Goal: Information Seeking & Learning: Learn about a topic

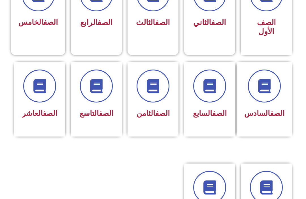
scroll to position [185, 0]
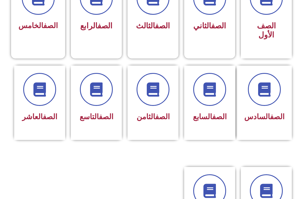
click at [154, 109] on div "الصف الثامن" at bounding box center [153, 98] width 36 height 51
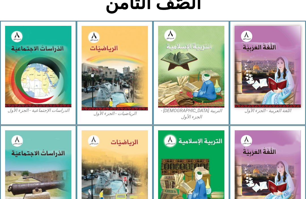
scroll to position [140, 0]
click at [213, 61] on img at bounding box center [191, 67] width 66 height 82
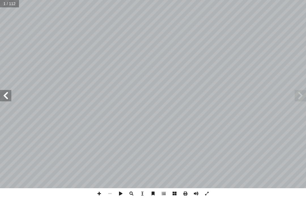
click at [297, 93] on span at bounding box center [300, 95] width 11 height 11
click at [302, 94] on span at bounding box center [300, 95] width 11 height 11
click at [6, 100] on span at bounding box center [5, 95] width 11 height 11
click at [3, 100] on span at bounding box center [5, 95] width 11 height 11
click at [6, 96] on span at bounding box center [5, 95] width 11 height 11
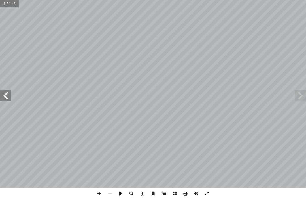
click at [5, 97] on span at bounding box center [5, 95] width 11 height 11
click at [6, 98] on span at bounding box center [5, 95] width 11 height 11
click at [302, 97] on span at bounding box center [300, 95] width 11 height 11
click at [304, 93] on span at bounding box center [300, 95] width 11 height 11
click at [301, 94] on span at bounding box center [300, 95] width 11 height 11
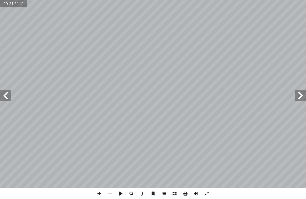
click at [302, 95] on span at bounding box center [300, 95] width 11 height 11
click at [303, 97] on span at bounding box center [300, 95] width 11 height 11
click at [304, 96] on span at bounding box center [300, 95] width 11 height 11
click at [303, 96] on span at bounding box center [300, 95] width 11 height 11
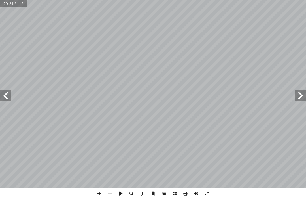
click at [302, 96] on span at bounding box center [300, 95] width 11 height 11
click at [302, 94] on span at bounding box center [300, 95] width 11 height 11
click at [302, 93] on span at bounding box center [300, 95] width 11 height 11
click at [302, 94] on span at bounding box center [300, 95] width 11 height 11
click at [303, 94] on span at bounding box center [300, 95] width 11 height 11
